Goal: Check status: Check status

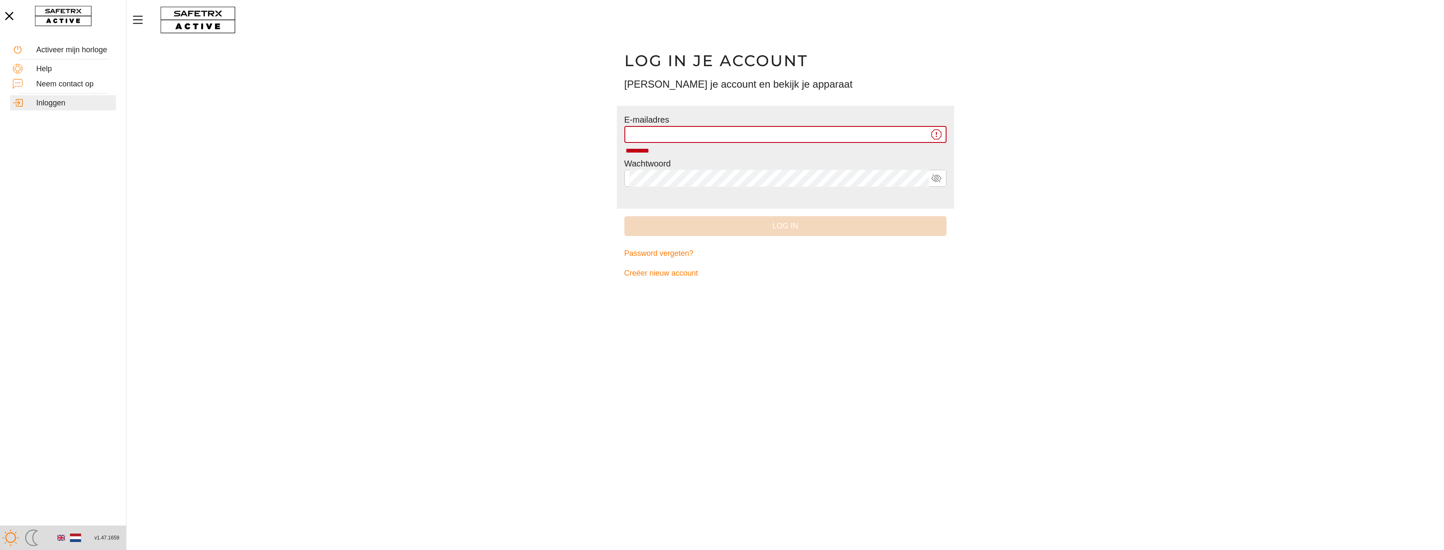
type input "**********"
click at [789, 139] on input "**********" at bounding box center [778, 134] width 299 height 17
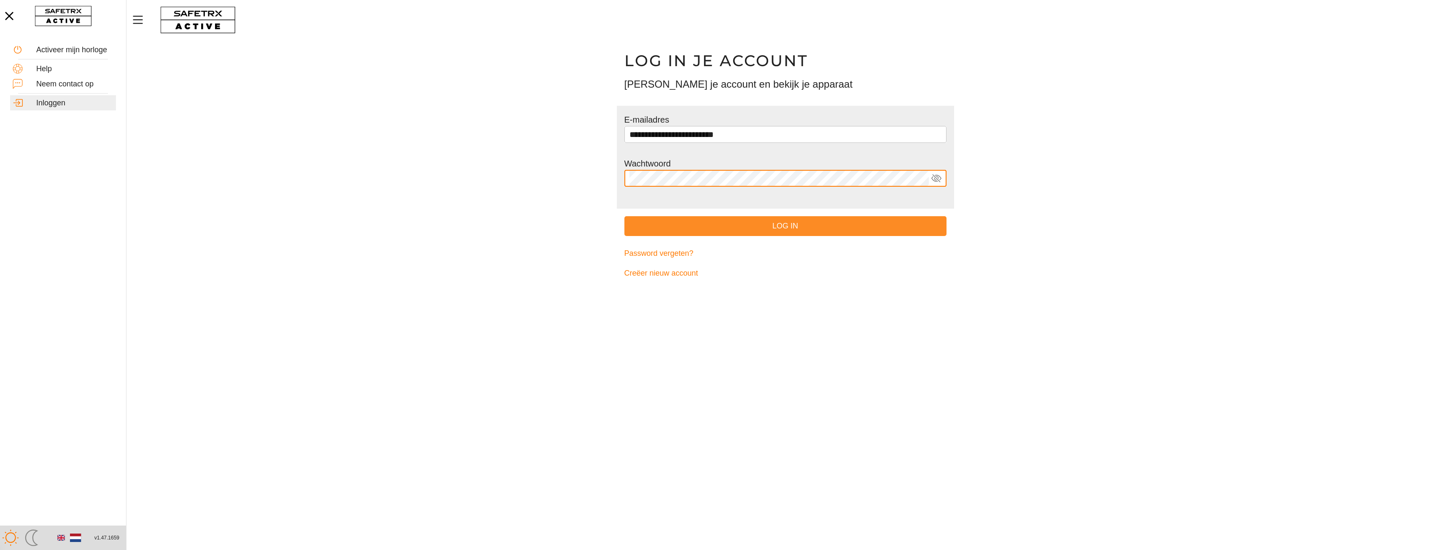
click at [786, 225] on span "Log in" at bounding box center [785, 226] width 309 height 13
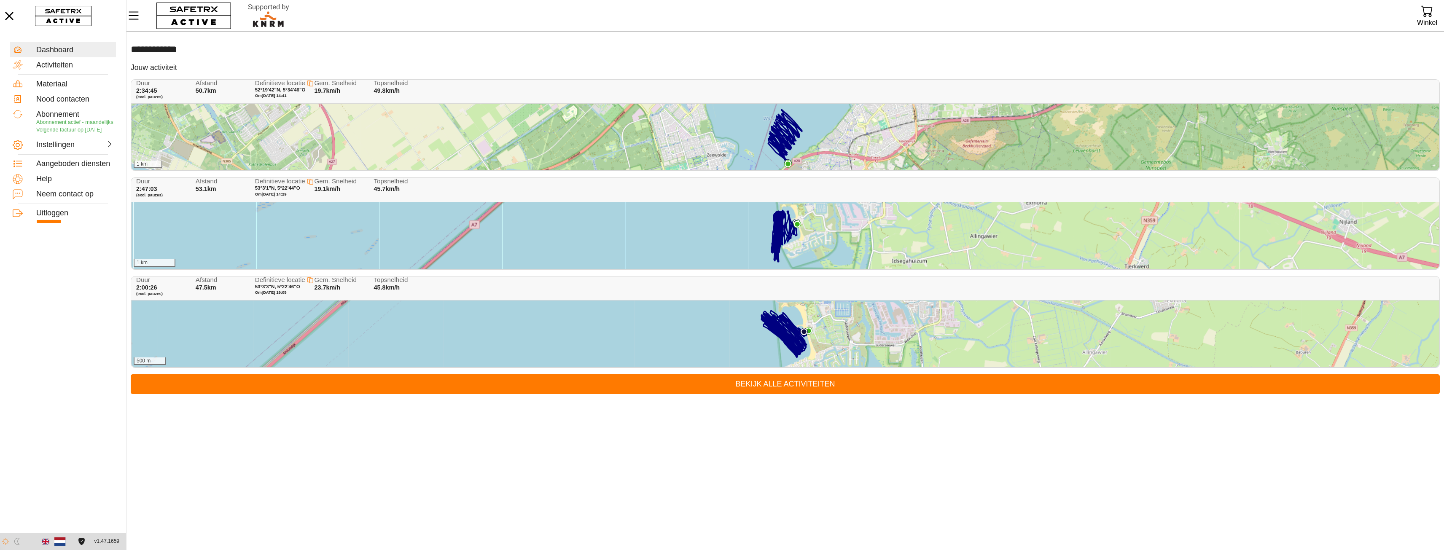
click at [794, 139] on icon at bounding box center [785, 137] width 34 height 54
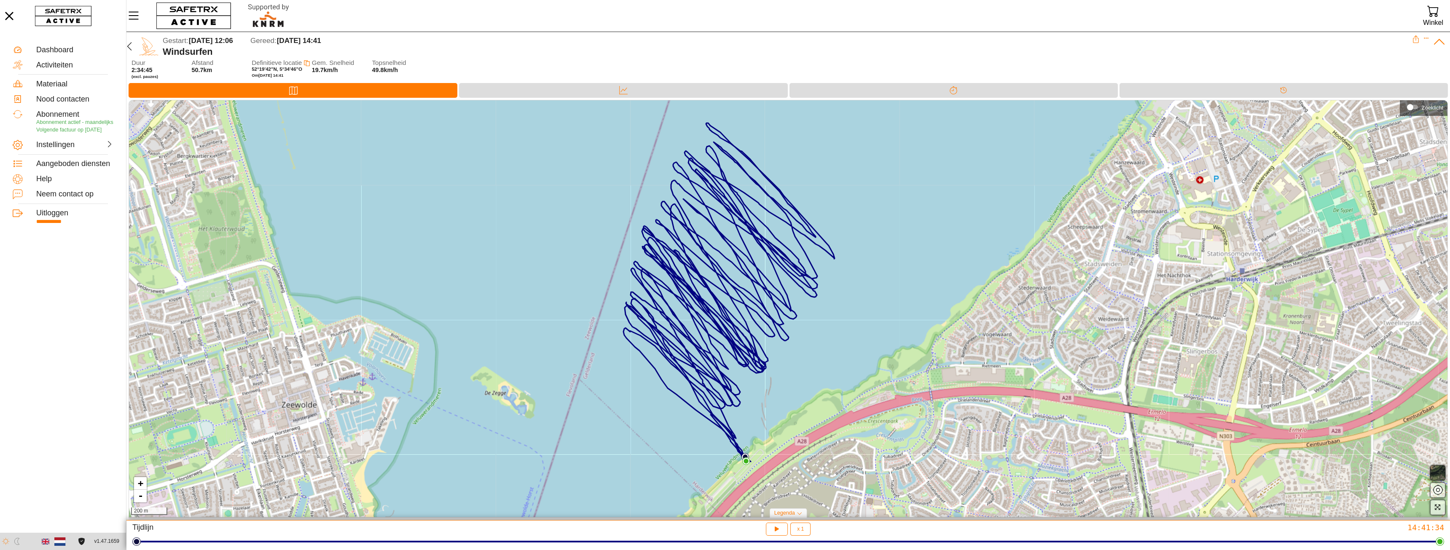
drag, startPoint x: 911, startPoint y: 350, endPoint x: 841, endPoint y: 329, distance: 72.3
click at [841, 329] on div "+ - 200 m" at bounding box center [788, 308] width 1319 height 417
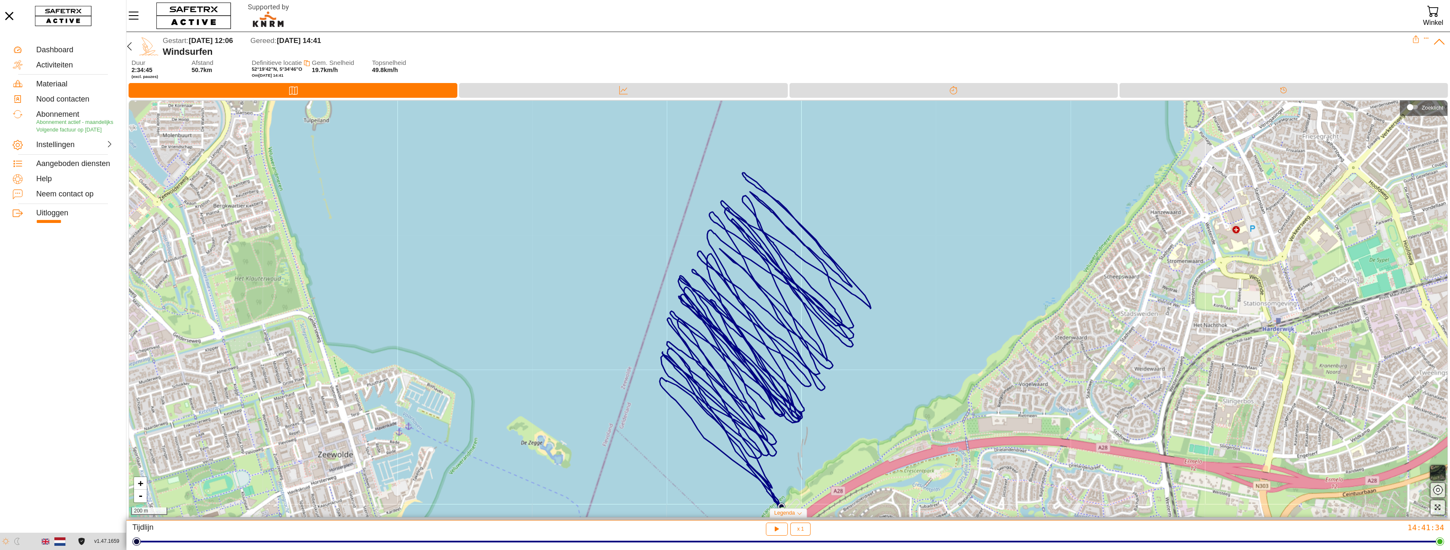
drag, startPoint x: 836, startPoint y: 295, endPoint x: 870, endPoint y: 358, distance: 71.3
click at [870, 358] on div "+ - 200 m" at bounding box center [788, 308] width 1319 height 417
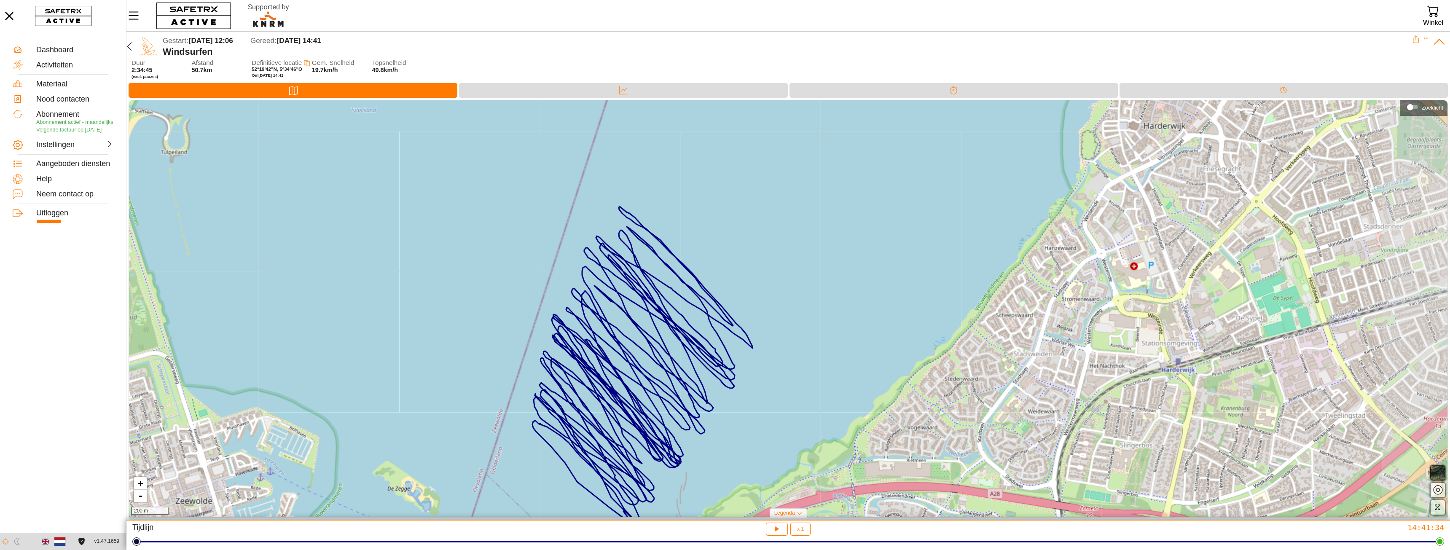
drag, startPoint x: 942, startPoint y: 317, endPoint x: 877, endPoint y: 305, distance: 66.0
click at [877, 306] on div "+ - 200 m" at bounding box center [788, 308] width 1319 height 417
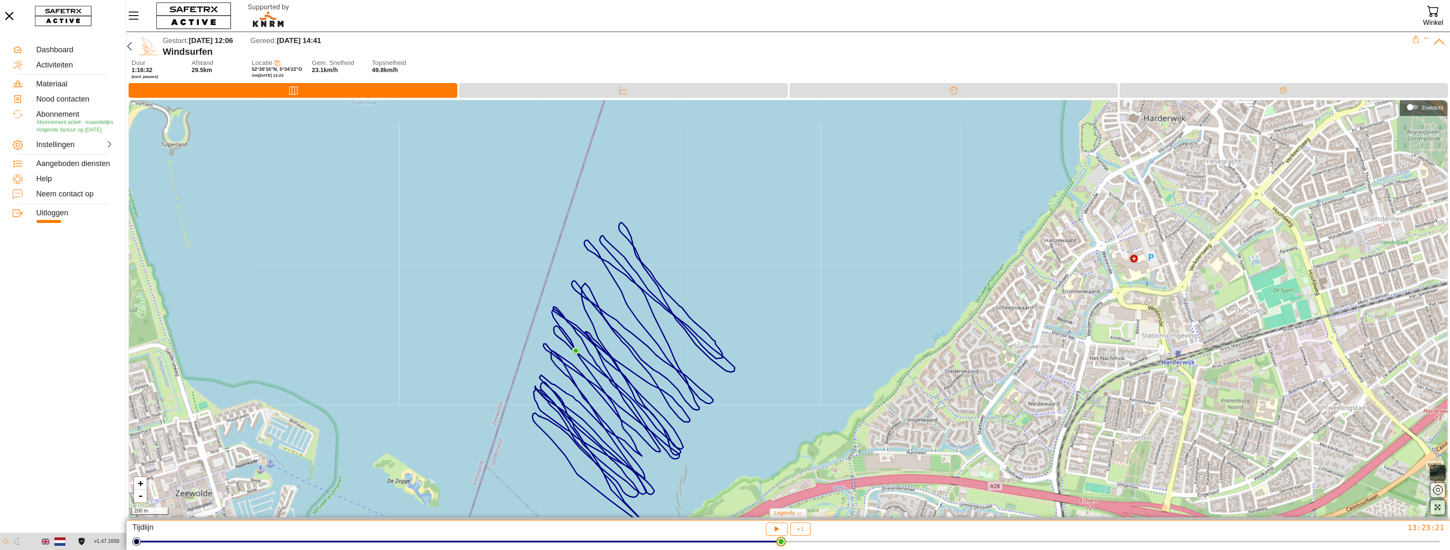
click at [781, 536] on div at bounding box center [788, 542] width 1303 height 12
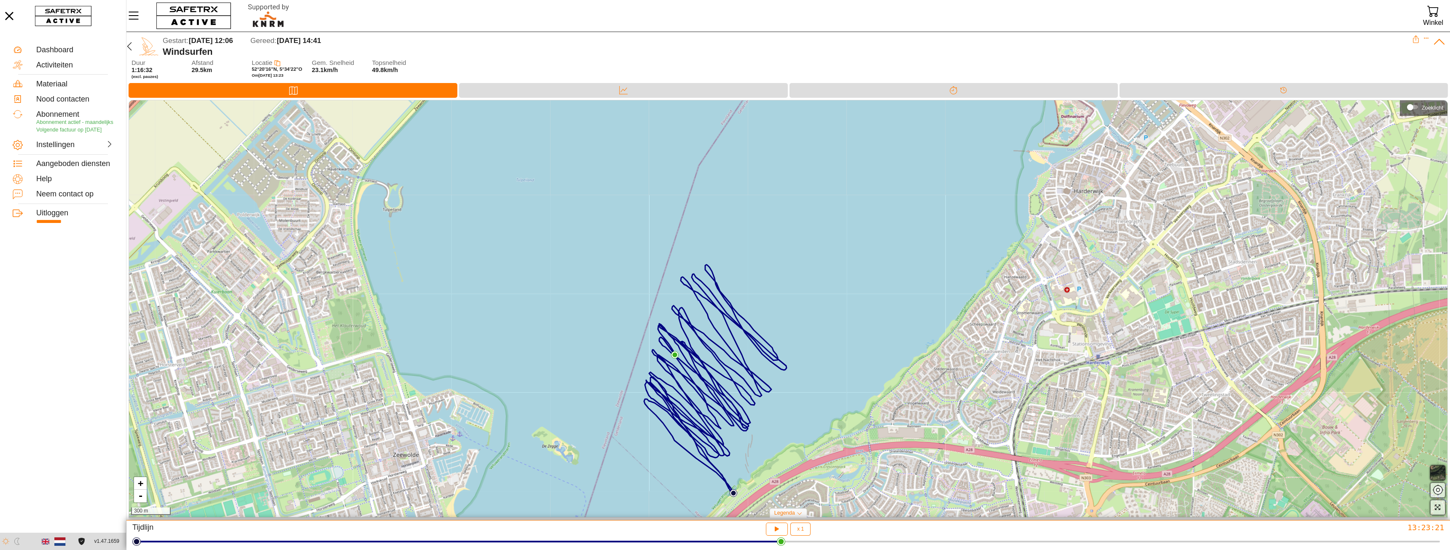
drag, startPoint x: 796, startPoint y: 437, endPoint x: 811, endPoint y: 355, distance: 83.5
click at [811, 355] on div "+ - 300 m" at bounding box center [788, 308] width 1319 height 417
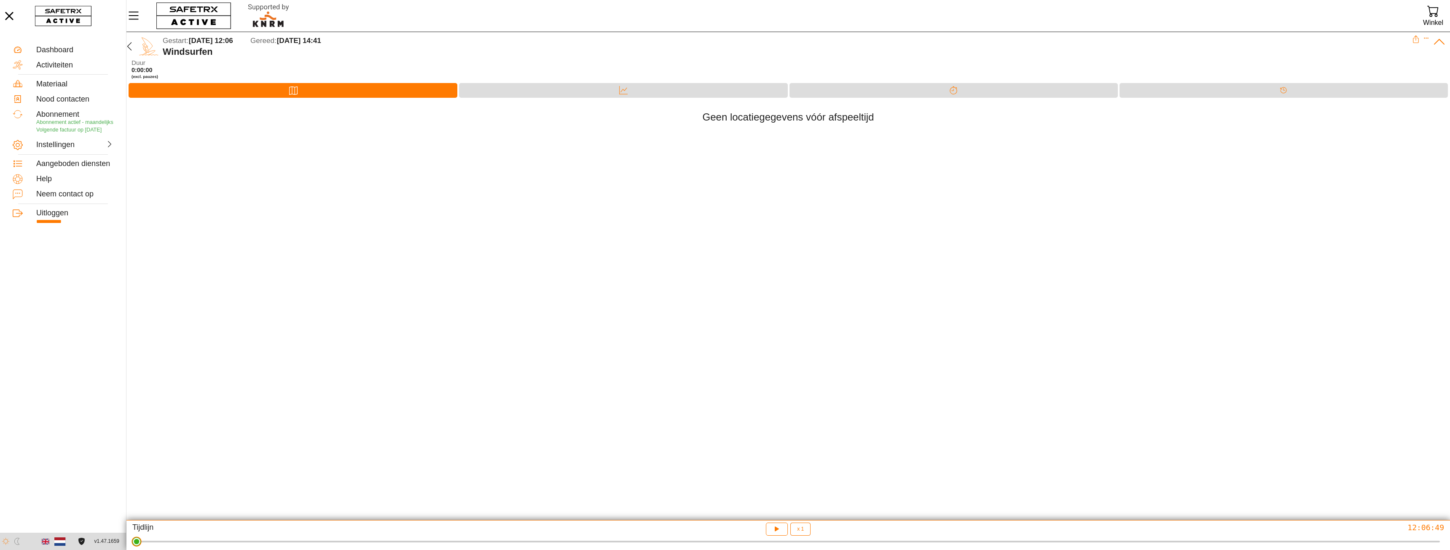
drag, startPoint x: 781, startPoint y: 544, endPoint x: 39, endPoint y: 540, distance: 742.4
click at [39, 540] on html "**********" at bounding box center [725, 275] width 1450 height 550
click at [779, 527] on icon "button" at bounding box center [777, 529] width 9 height 9
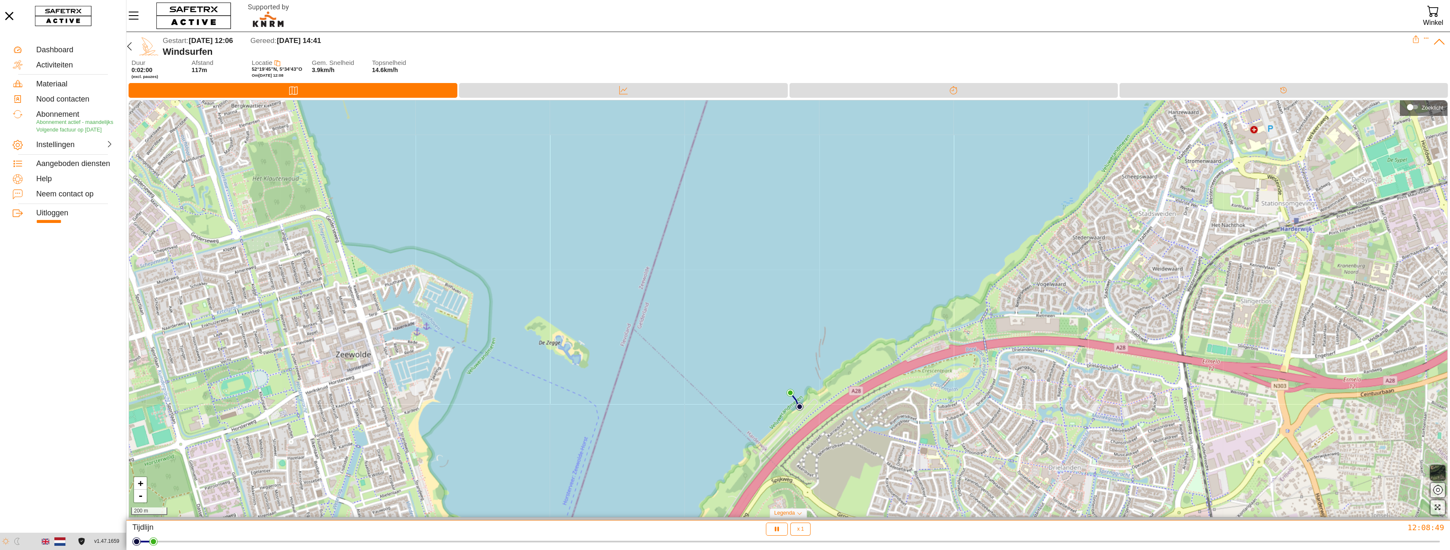
drag, startPoint x: 870, startPoint y: 351, endPoint x: 869, endPoint y: 333, distance: 18.1
click at [869, 332] on div "+ - 200 m" at bounding box center [788, 308] width 1319 height 417
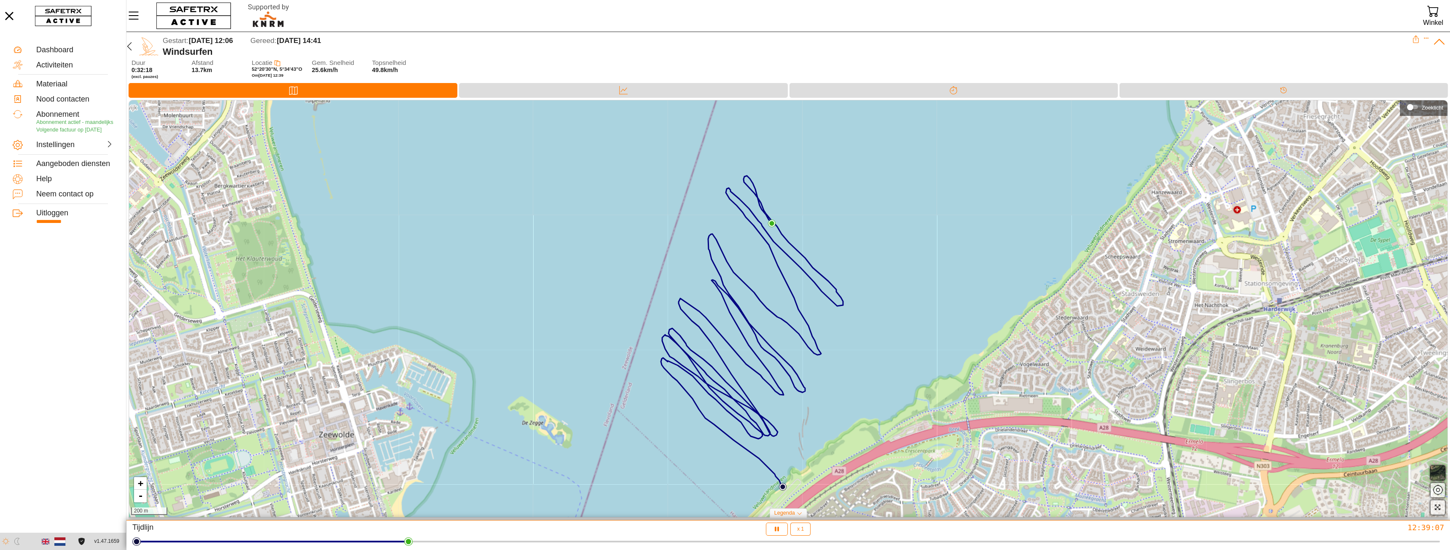
drag, startPoint x: 858, startPoint y: 263, endPoint x: 840, endPoint y: 345, distance: 83.8
click at [840, 345] on div "+ - 200 m" at bounding box center [788, 308] width 1319 height 417
